Goal: Task Accomplishment & Management: Complete application form

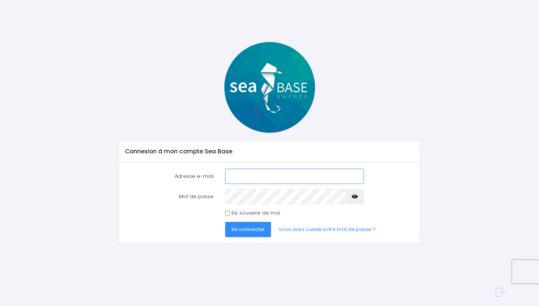
type input "baillynicolas@hotmail.fr"
click at [241, 225] on span "Se connecter" at bounding box center [248, 228] width 34 height 7
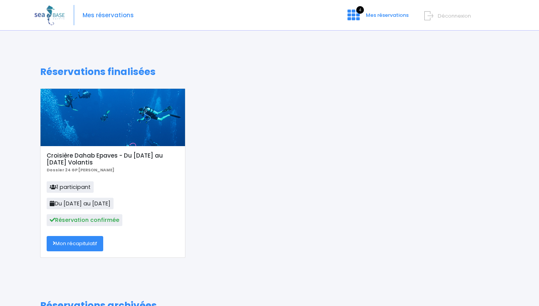
click at [83, 246] on link "Mon récapitulatif" at bounding box center [75, 243] width 57 height 15
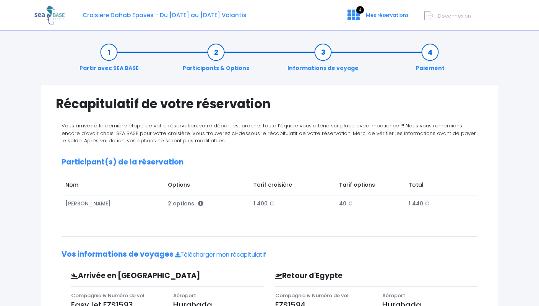
click at [324, 52] on link "Informations de voyage" at bounding box center [323, 60] width 79 height 24
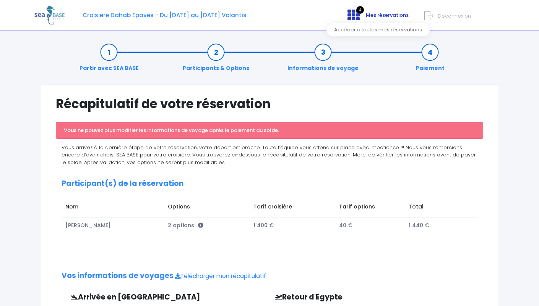
click at [376, 13] on span "Mes réservations" at bounding box center [387, 14] width 43 height 7
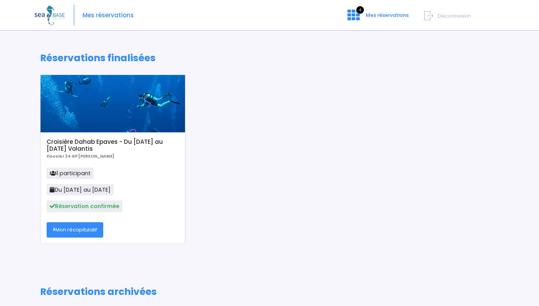
scroll to position [13, 0]
click at [100, 139] on h5 "Croisière Dahab Epaves - Du [DATE] au [DATE] Volantis" at bounding box center [113, 146] width 132 height 14
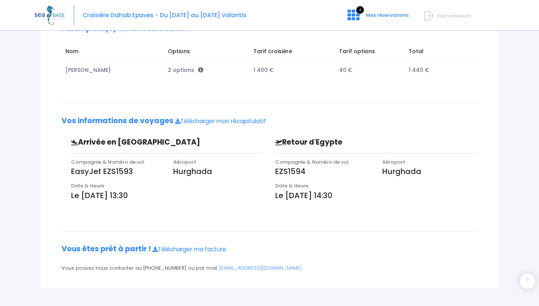
scroll to position [133, 0]
click at [444, 15] on span "Déconnexion" at bounding box center [454, 15] width 33 height 7
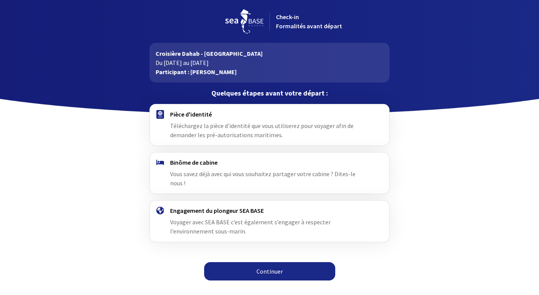
click at [273, 263] on link "Continuer" at bounding box center [269, 271] width 131 height 18
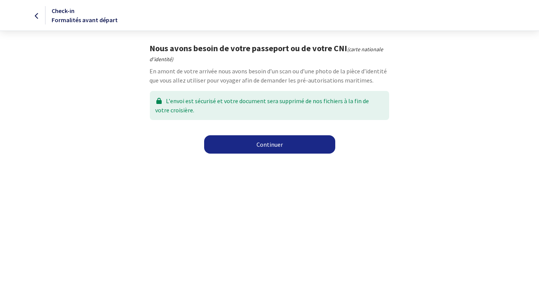
click at [287, 145] on link "Continuer" at bounding box center [269, 144] width 131 height 18
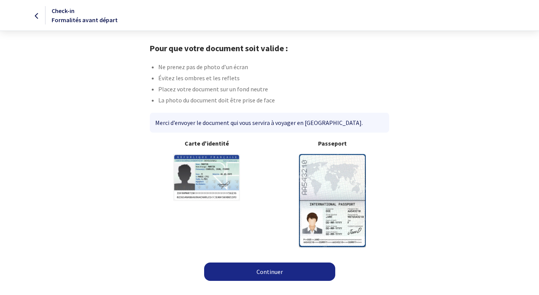
click at [266, 270] on link "Continuer" at bounding box center [269, 272] width 131 height 18
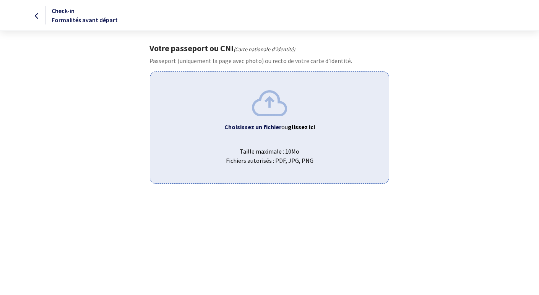
click at [276, 112] on img at bounding box center [269, 103] width 35 height 26
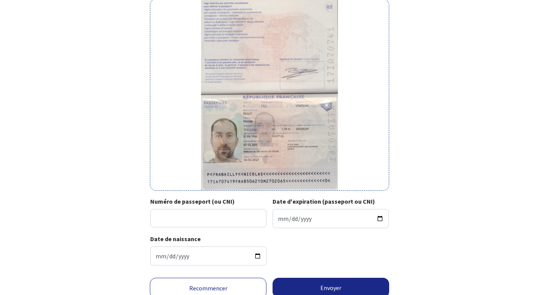
scroll to position [81, 0]
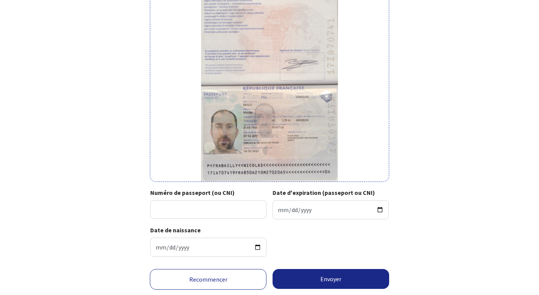
click at [104, 145] on div "Votre passeport ou CNI Passeport (uniquement la page avec photo) ou recto de vo…" at bounding box center [269, 112] width 432 height 301
click at [205, 214] on input "Numéro de passeport (ou CNI)" at bounding box center [208, 209] width 116 height 18
type input "17IA70741"
click at [292, 205] on input "Date d'expiration (passeport ou CNI)" at bounding box center [330, 209] width 116 height 19
click at [282, 209] on input "Date d'expiration (passeport ou CNI)" at bounding box center [330, 209] width 116 height 19
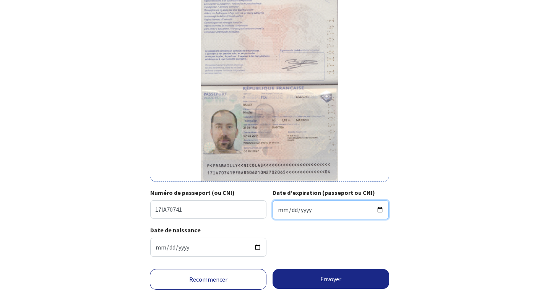
type input "2027-02-06"
click at [349, 239] on div "Date de naissance 1985-06-21" at bounding box center [269, 243] width 238 height 37
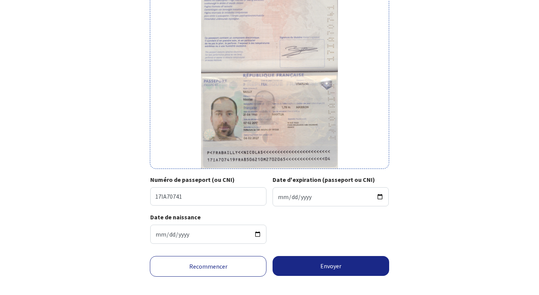
scroll to position [96, 0]
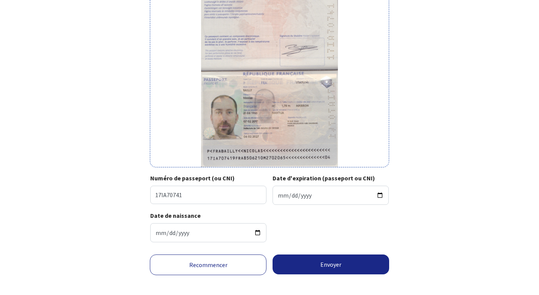
click at [326, 269] on button "Envoyer" at bounding box center [330, 264] width 117 height 20
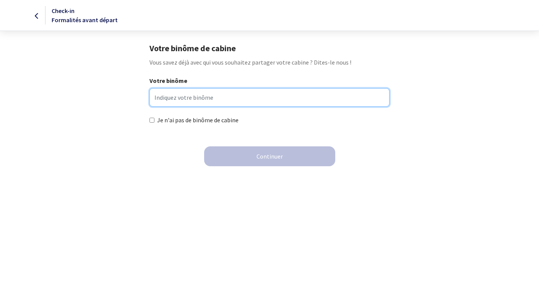
click at [231, 99] on input "Votre binôme" at bounding box center [269, 97] width 240 height 18
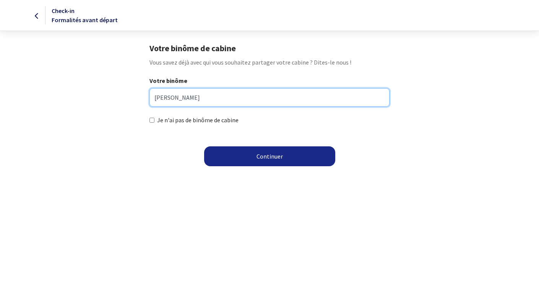
type input "[PERSON_NAME]"
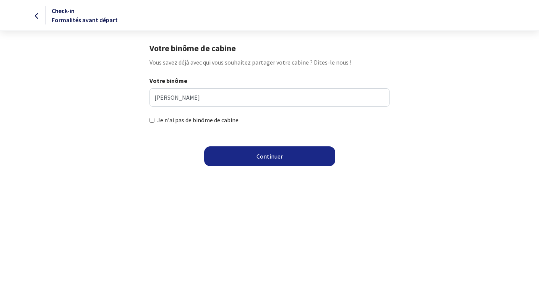
click at [275, 158] on button "Continuer" at bounding box center [269, 156] width 131 height 20
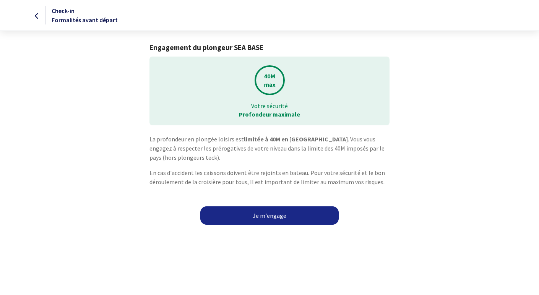
click at [283, 214] on link "Je m'engage" at bounding box center [269, 215] width 138 height 18
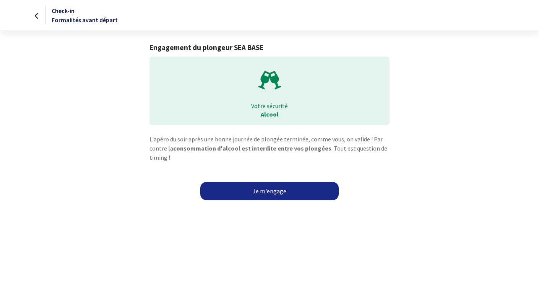
click at [295, 189] on link "Je m'engage" at bounding box center [269, 191] width 138 height 18
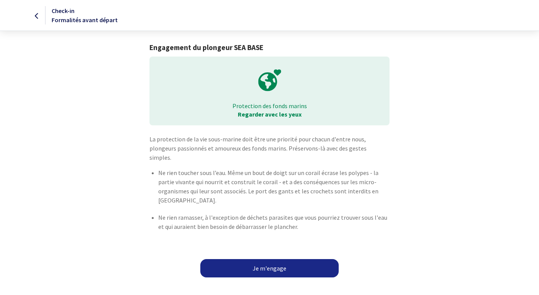
click at [274, 263] on link "Je m'engage" at bounding box center [269, 268] width 138 height 18
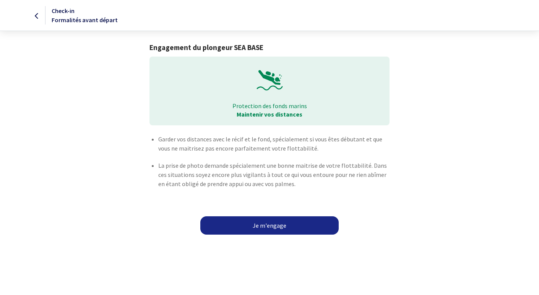
click at [269, 222] on link "Je m'engage" at bounding box center [269, 225] width 138 height 18
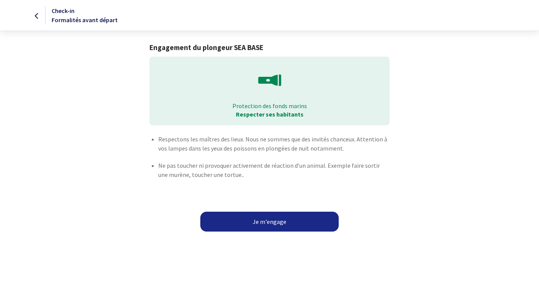
click at [267, 227] on button "Je m'engage" at bounding box center [269, 222] width 138 height 20
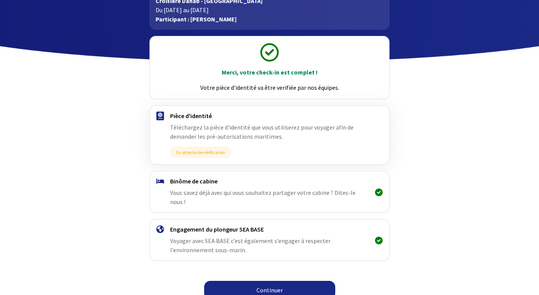
scroll to position [52, 0]
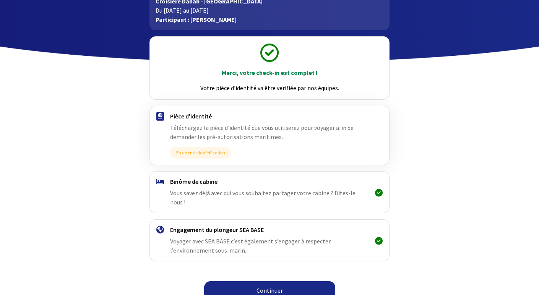
click at [273, 285] on link "Continuer" at bounding box center [269, 290] width 131 height 18
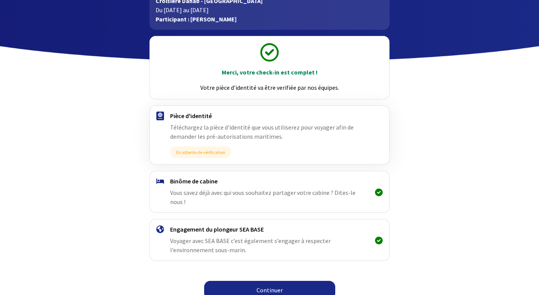
scroll to position [52, 0]
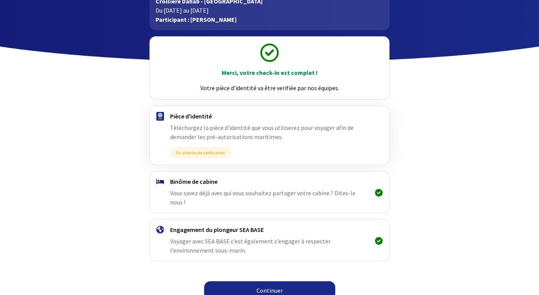
click at [272, 281] on link "Continuer" at bounding box center [269, 290] width 131 height 18
